Goal: Transaction & Acquisition: Purchase product/service

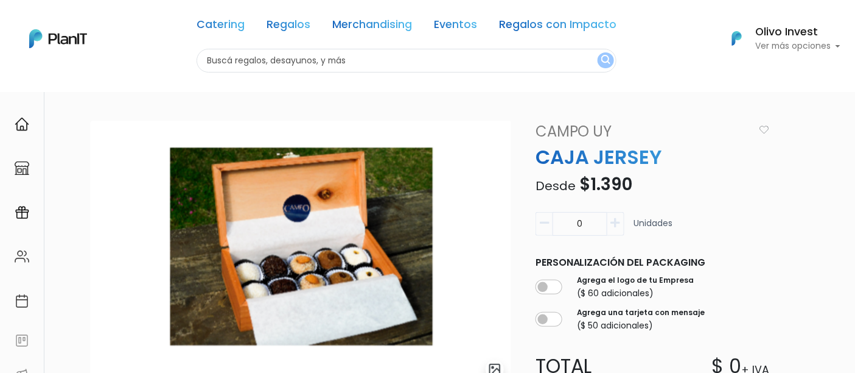
click at [356, 61] on input "text" at bounding box center [407, 61] width 420 height 24
type input "kit verano"
click at [598, 52] on button "submit" at bounding box center [606, 60] width 16 height 16
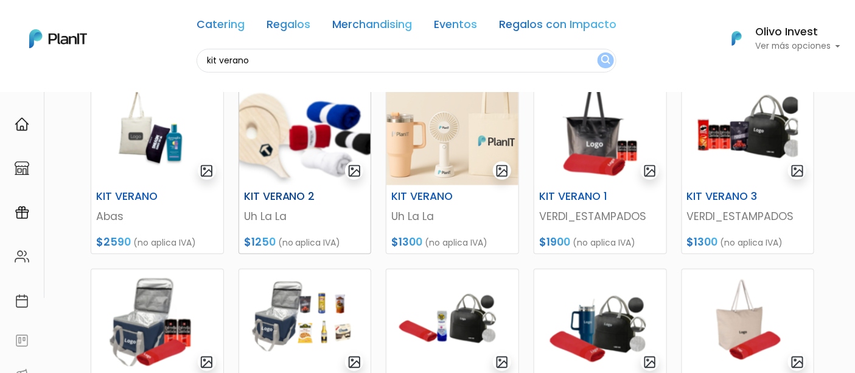
click at [304, 134] on img at bounding box center [305, 131] width 132 height 107
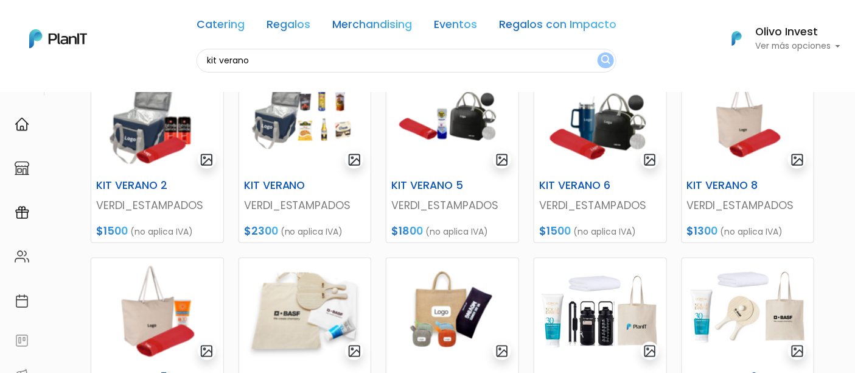
scroll to position [369, 0]
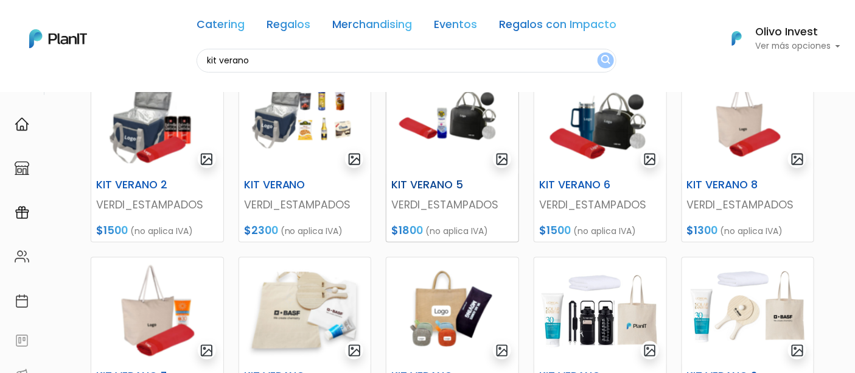
click at [460, 147] on img at bounding box center [453, 119] width 132 height 107
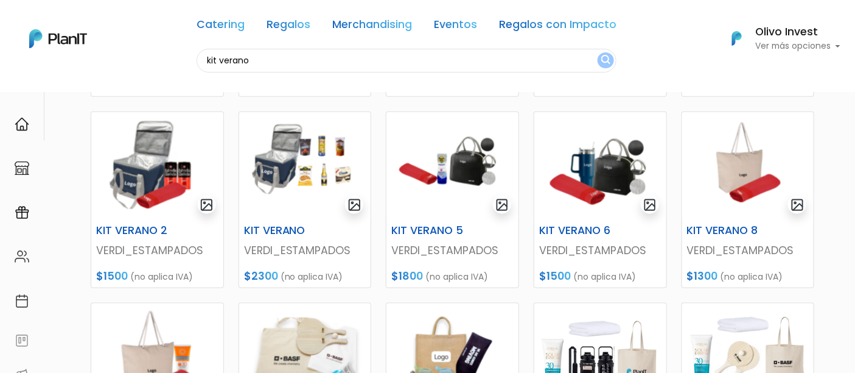
scroll to position [315, 0]
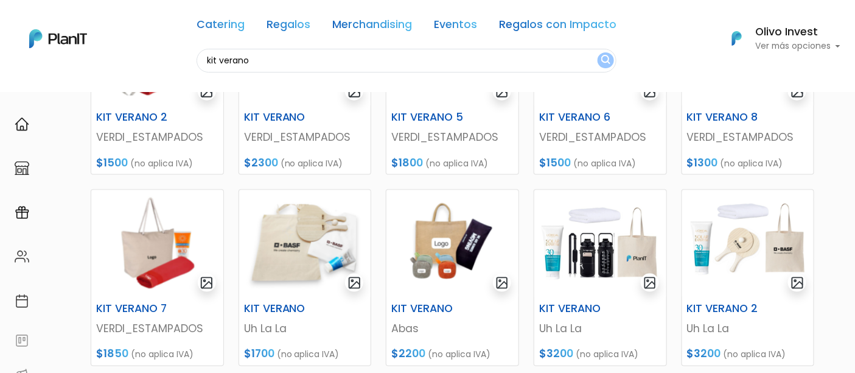
scroll to position [433, 0]
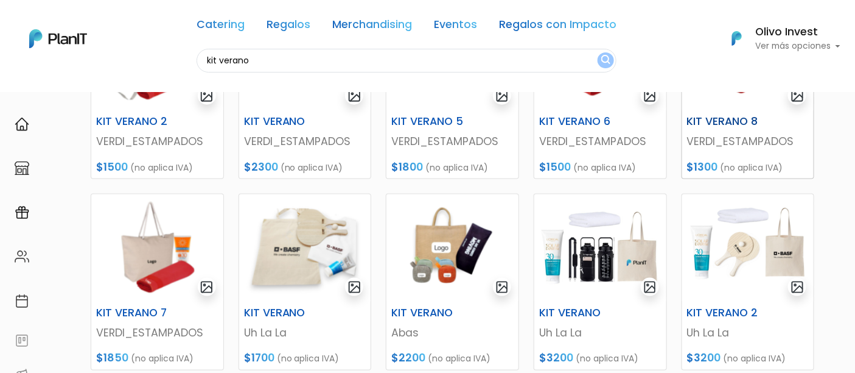
click at [741, 94] on img at bounding box center [748, 56] width 132 height 107
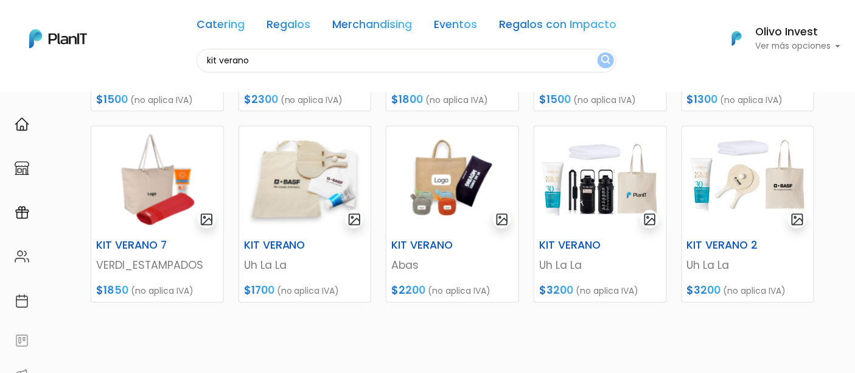
scroll to position [500, 0]
click at [325, 177] on img at bounding box center [305, 180] width 132 height 107
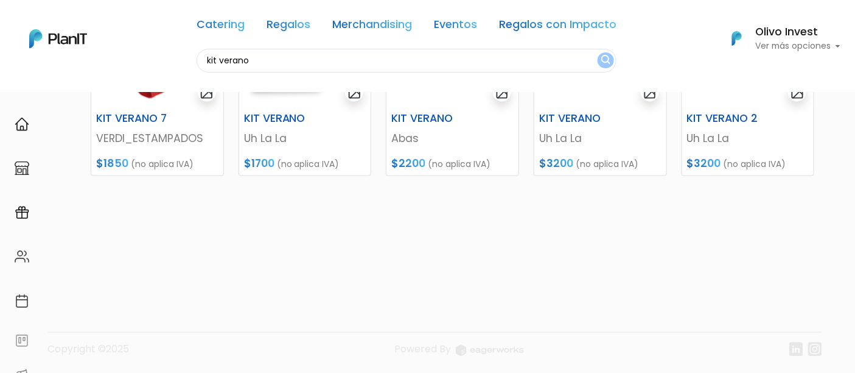
scroll to position [629, 0]
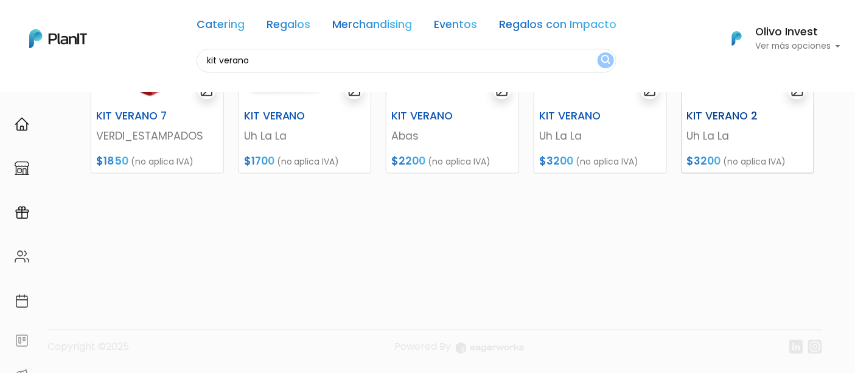
click at [749, 102] on img at bounding box center [748, 51] width 132 height 107
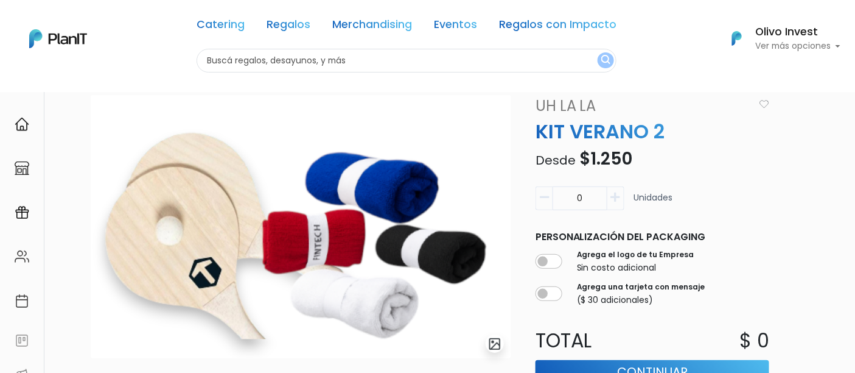
scroll to position [31, 0]
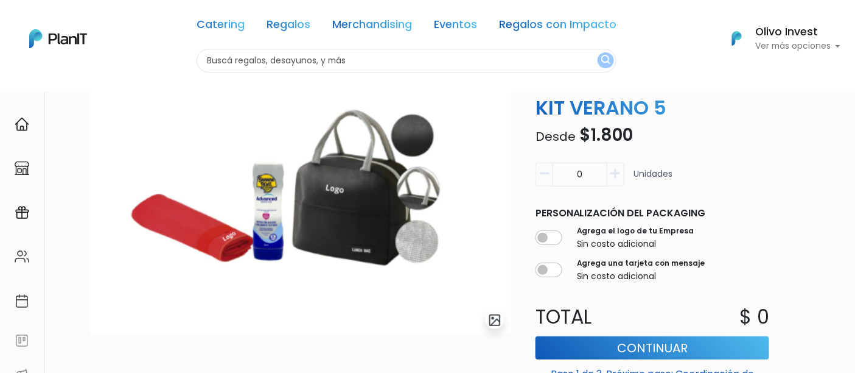
scroll to position [49, 0]
